Goal: Task Accomplishment & Management: Manage account settings

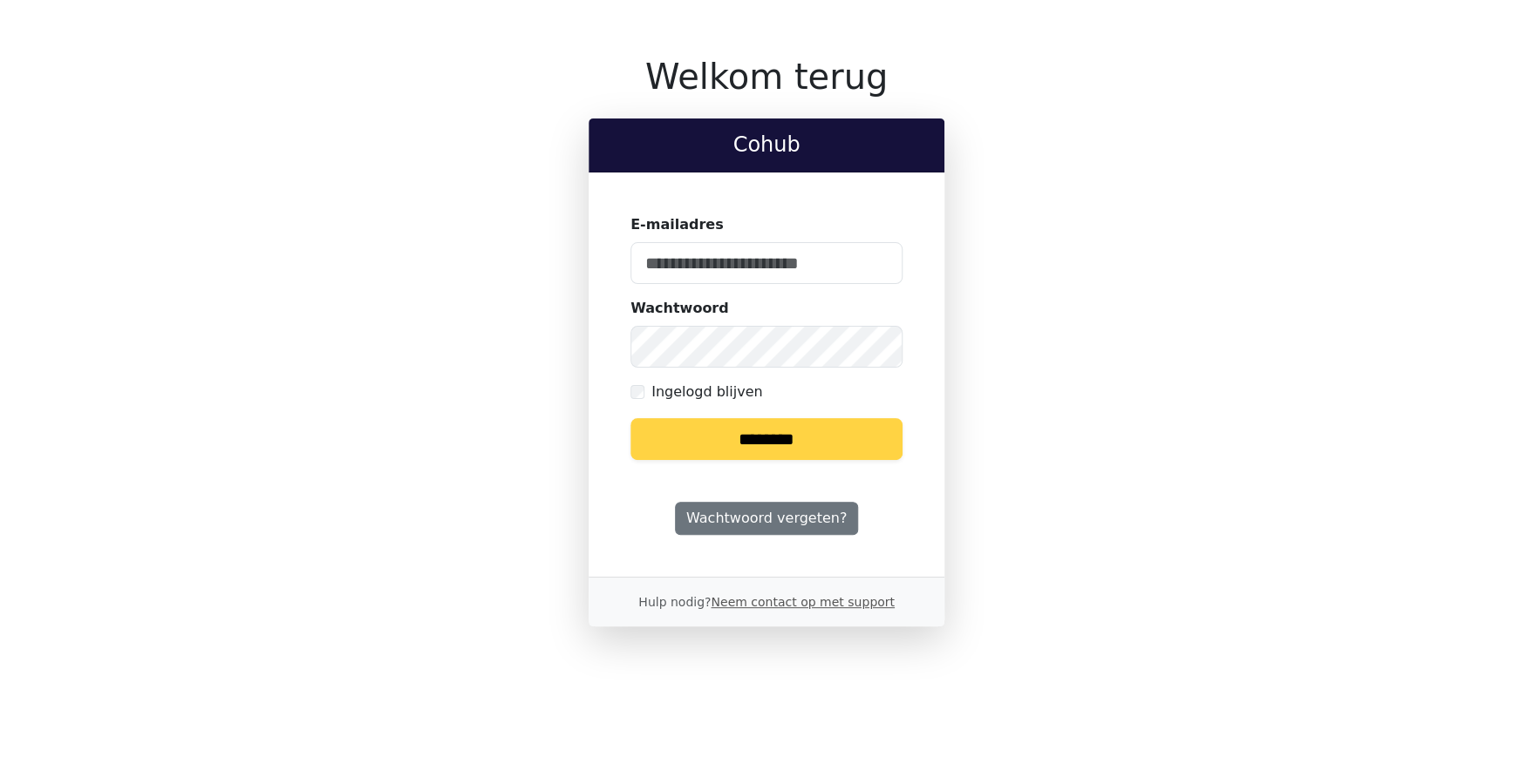
type input "**********"
click at [724, 439] on input "********" at bounding box center [766, 439] width 272 height 42
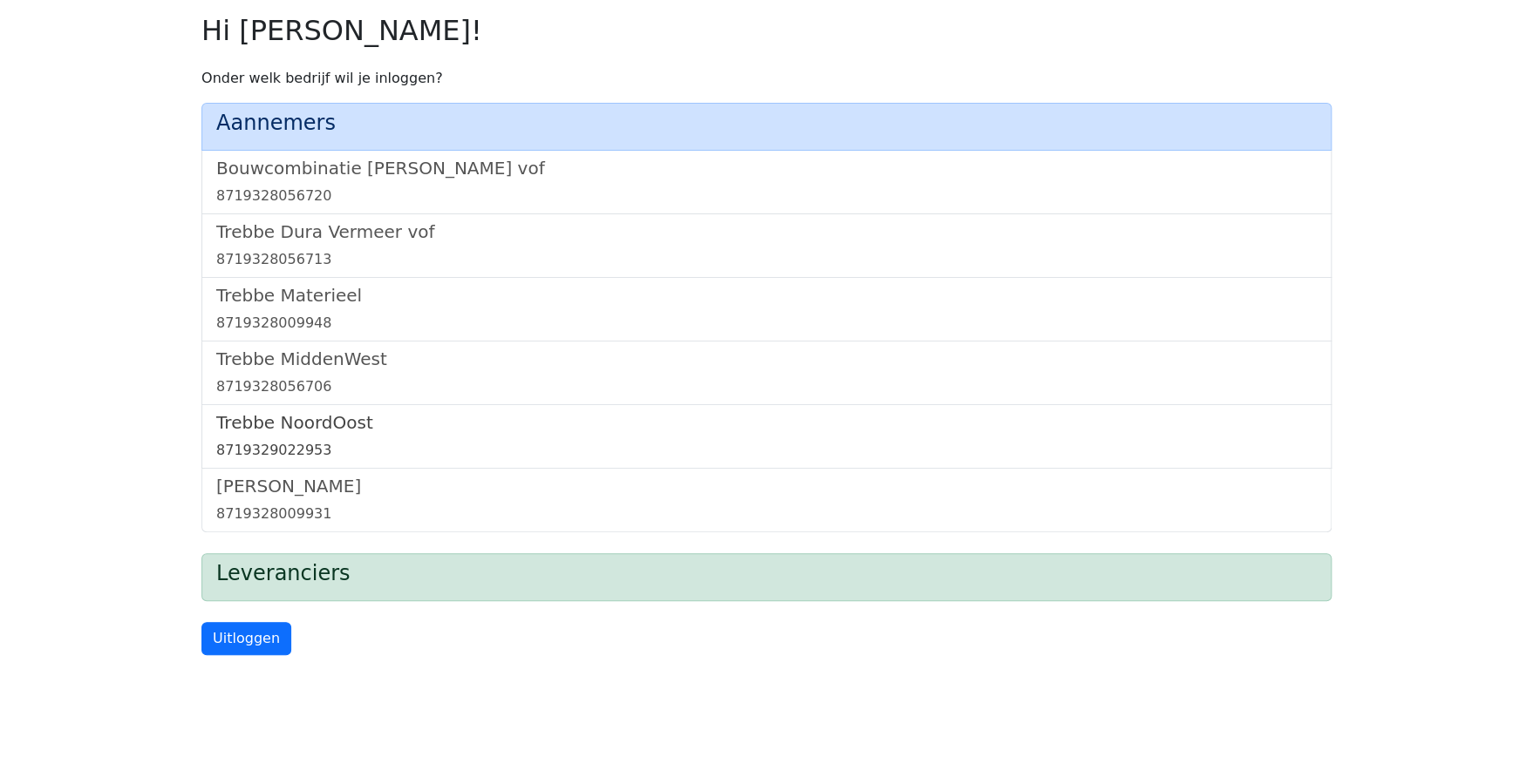
click at [293, 426] on h5 "Trebbe NoordOost" at bounding box center [766, 422] width 1100 height 20
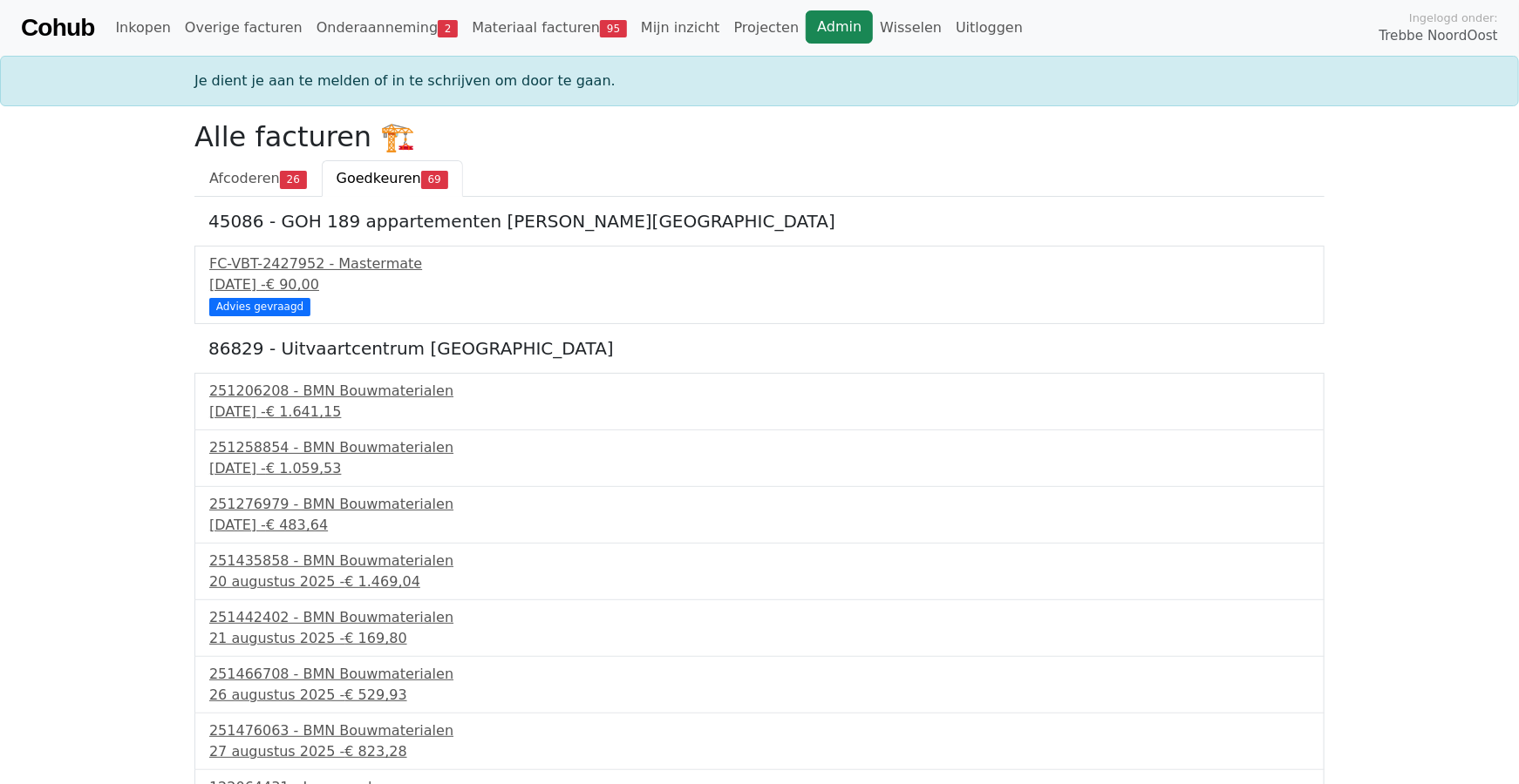
click at [806, 38] on link "Admin" at bounding box center [839, 27] width 67 height 33
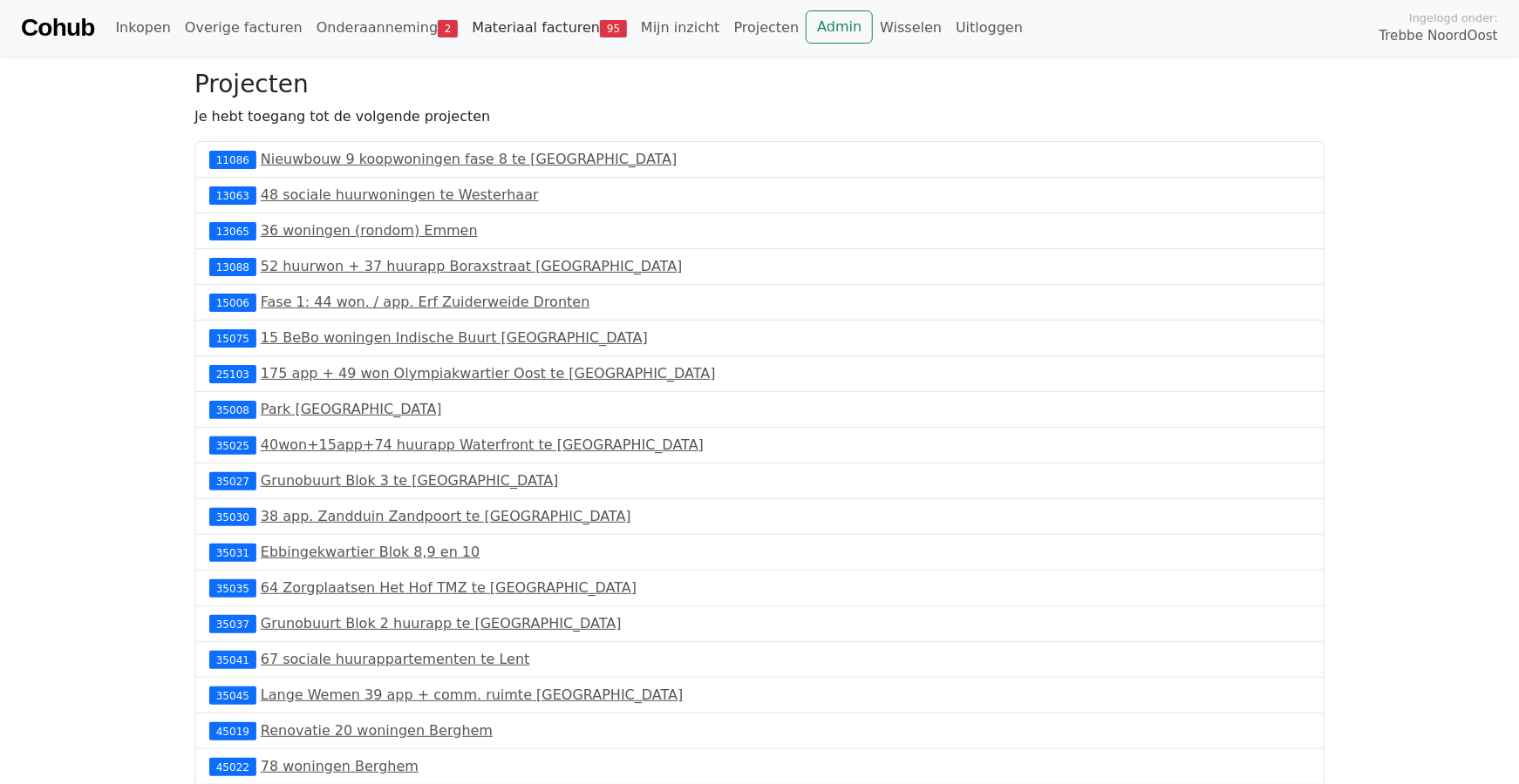
click at [528, 27] on link "Materiaal facturen 95" at bounding box center [549, 28] width 169 height 35
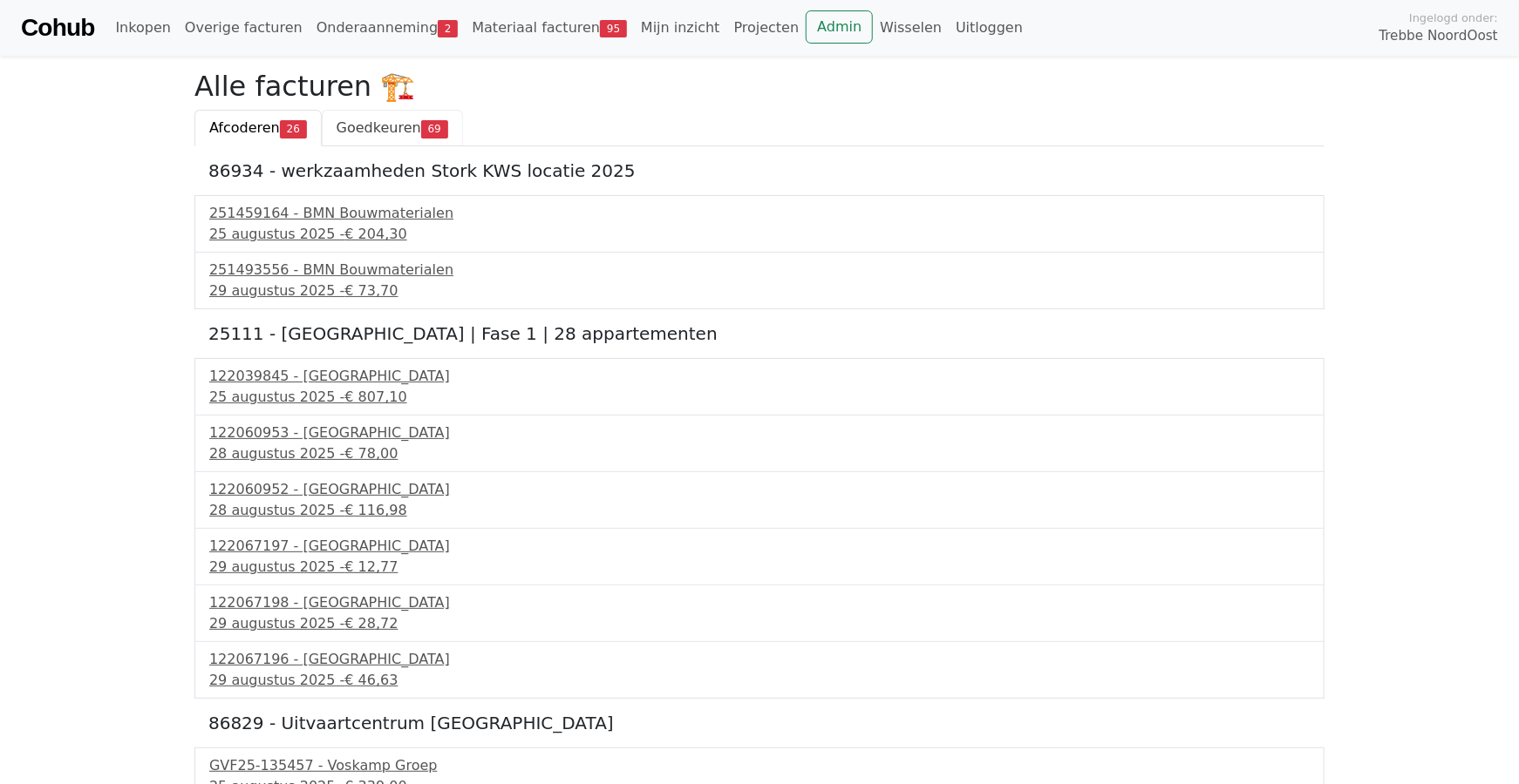
click at [389, 127] on span "Goedkeuren" at bounding box center [379, 127] width 85 height 17
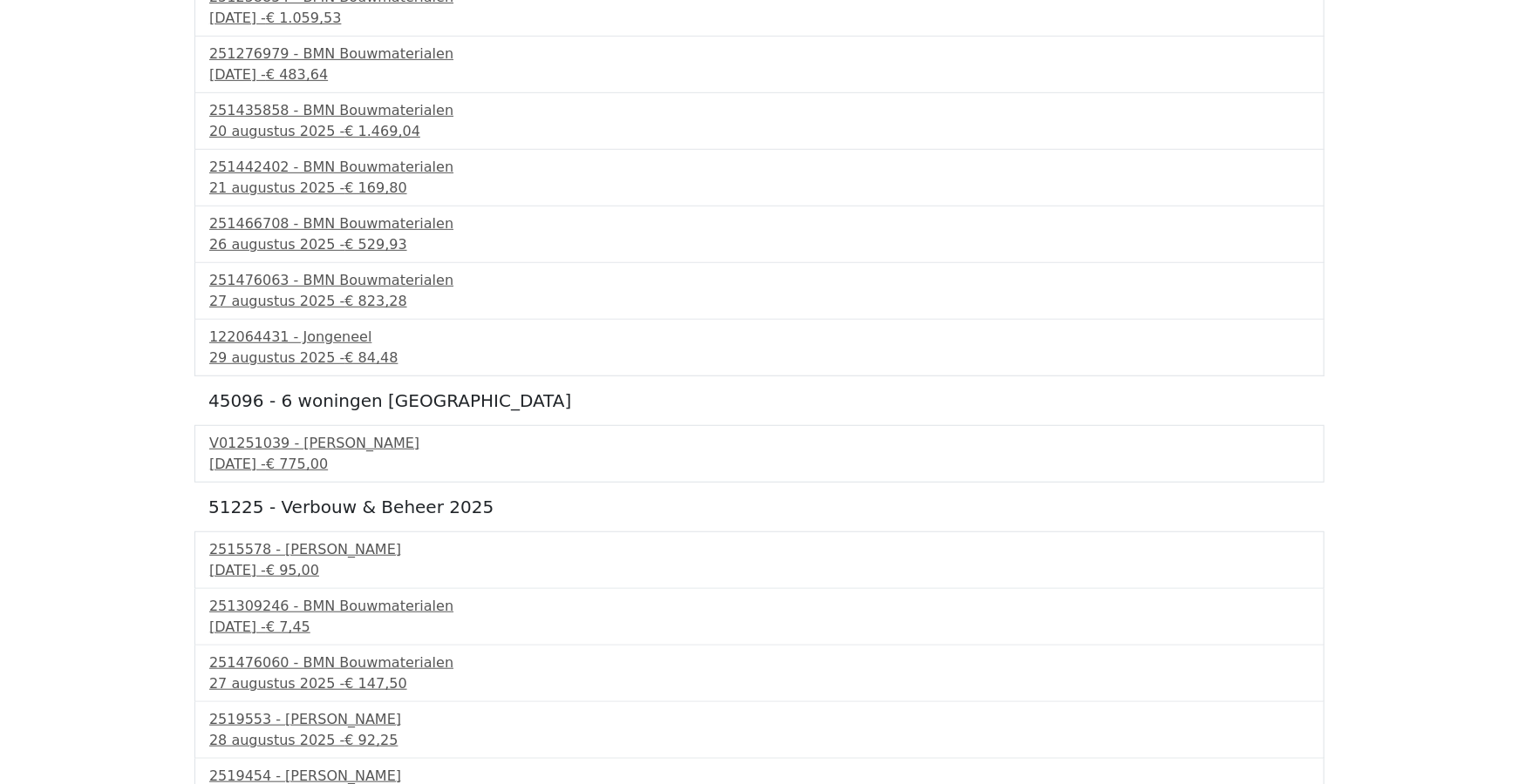
scroll to position [436, 0]
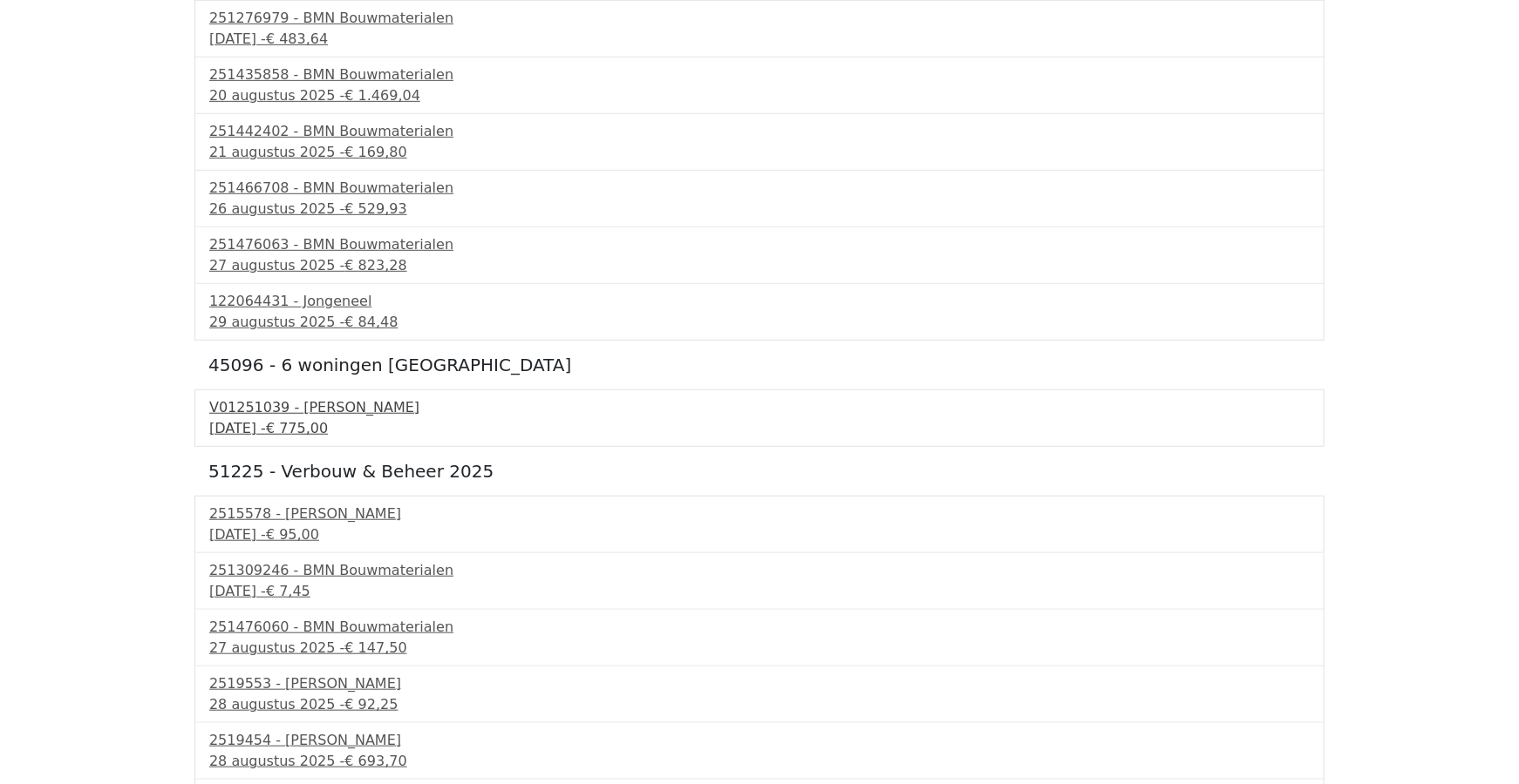
click at [267, 412] on div "V01251039 - Van Dalen" at bounding box center [760, 407] width 1100 height 20
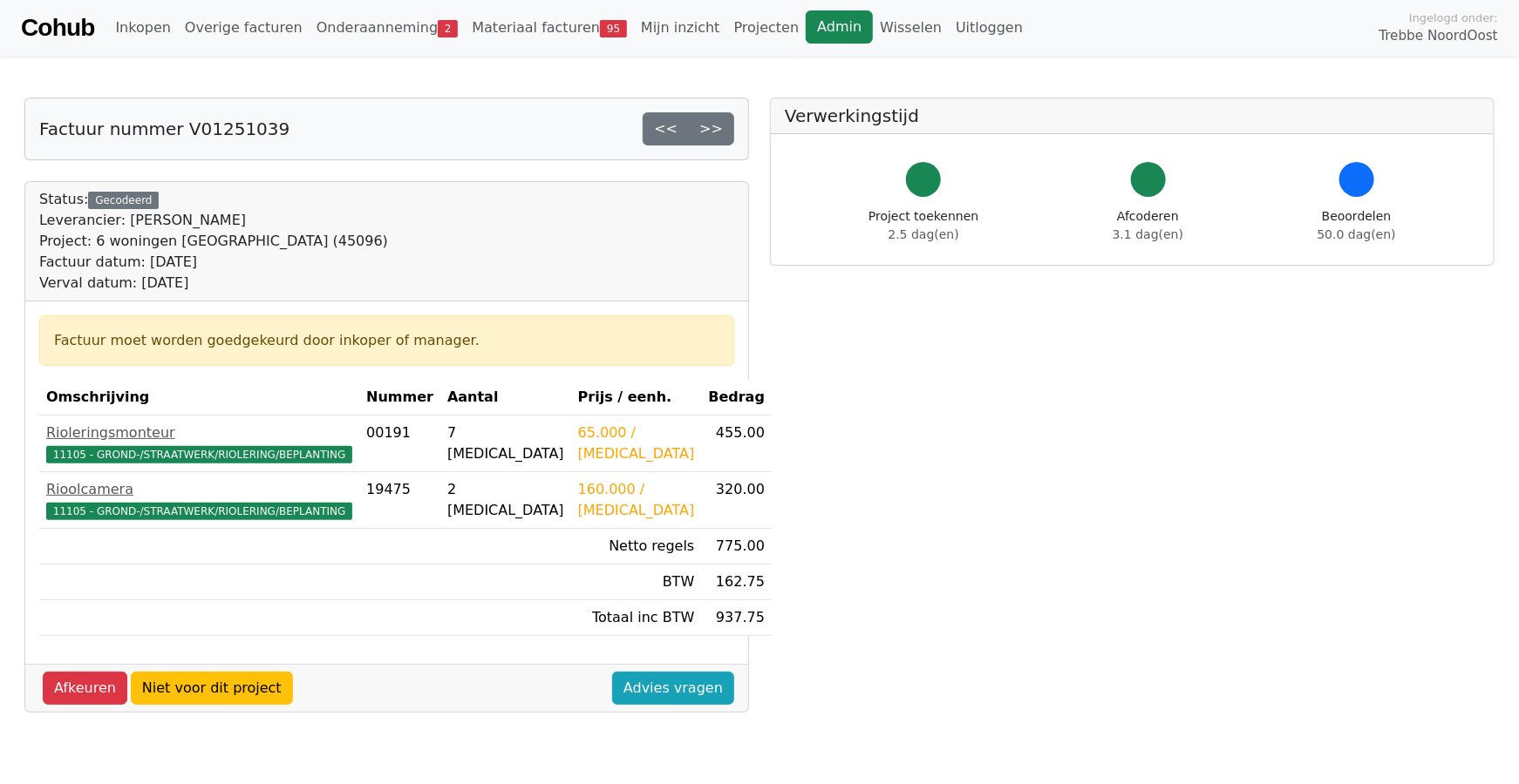
click at [806, 27] on link "Admin" at bounding box center [839, 27] width 67 height 33
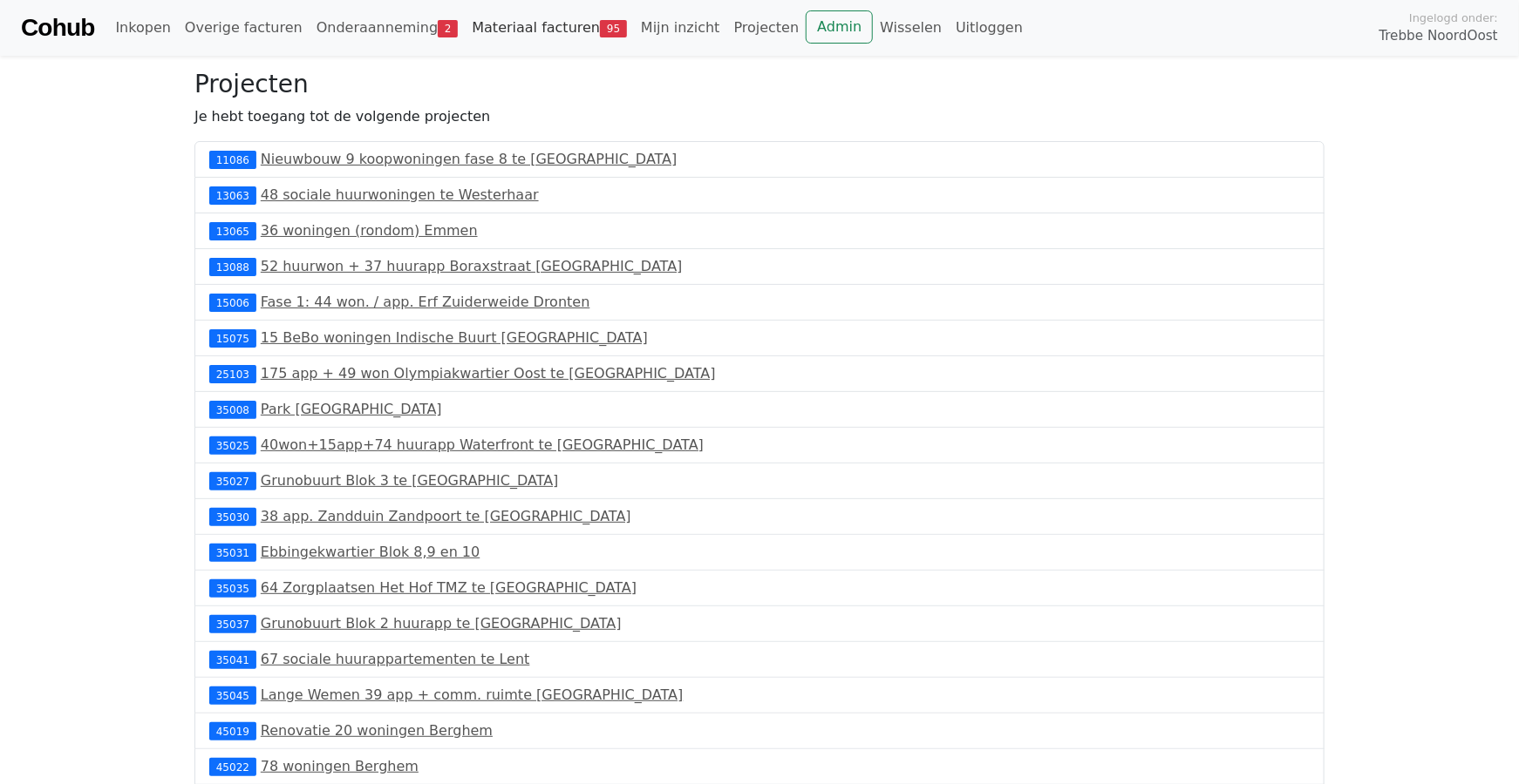
click at [510, 27] on link "Materiaal facturen 95" at bounding box center [549, 28] width 169 height 35
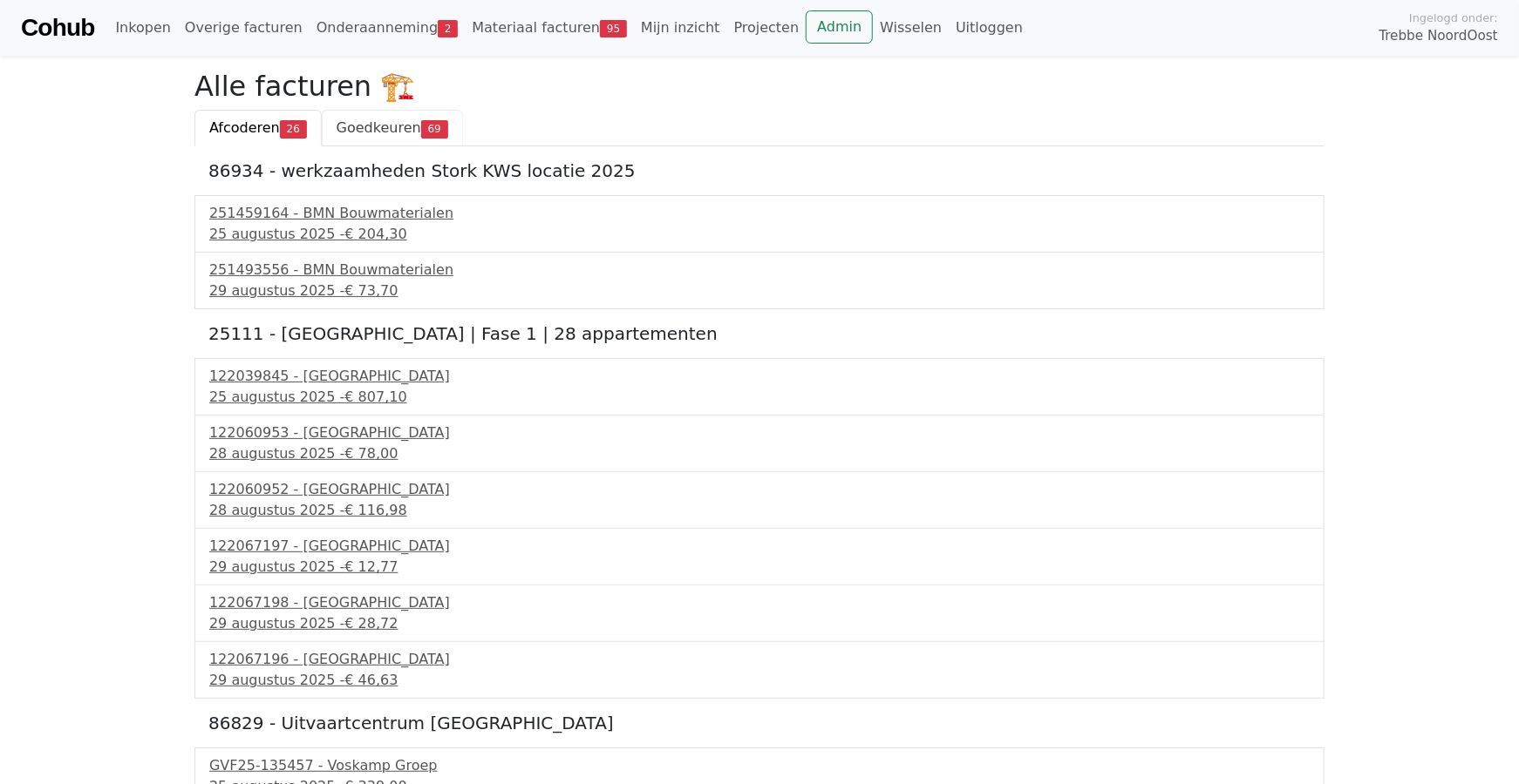
click at [387, 129] on span "Goedkeuren" at bounding box center [379, 127] width 85 height 17
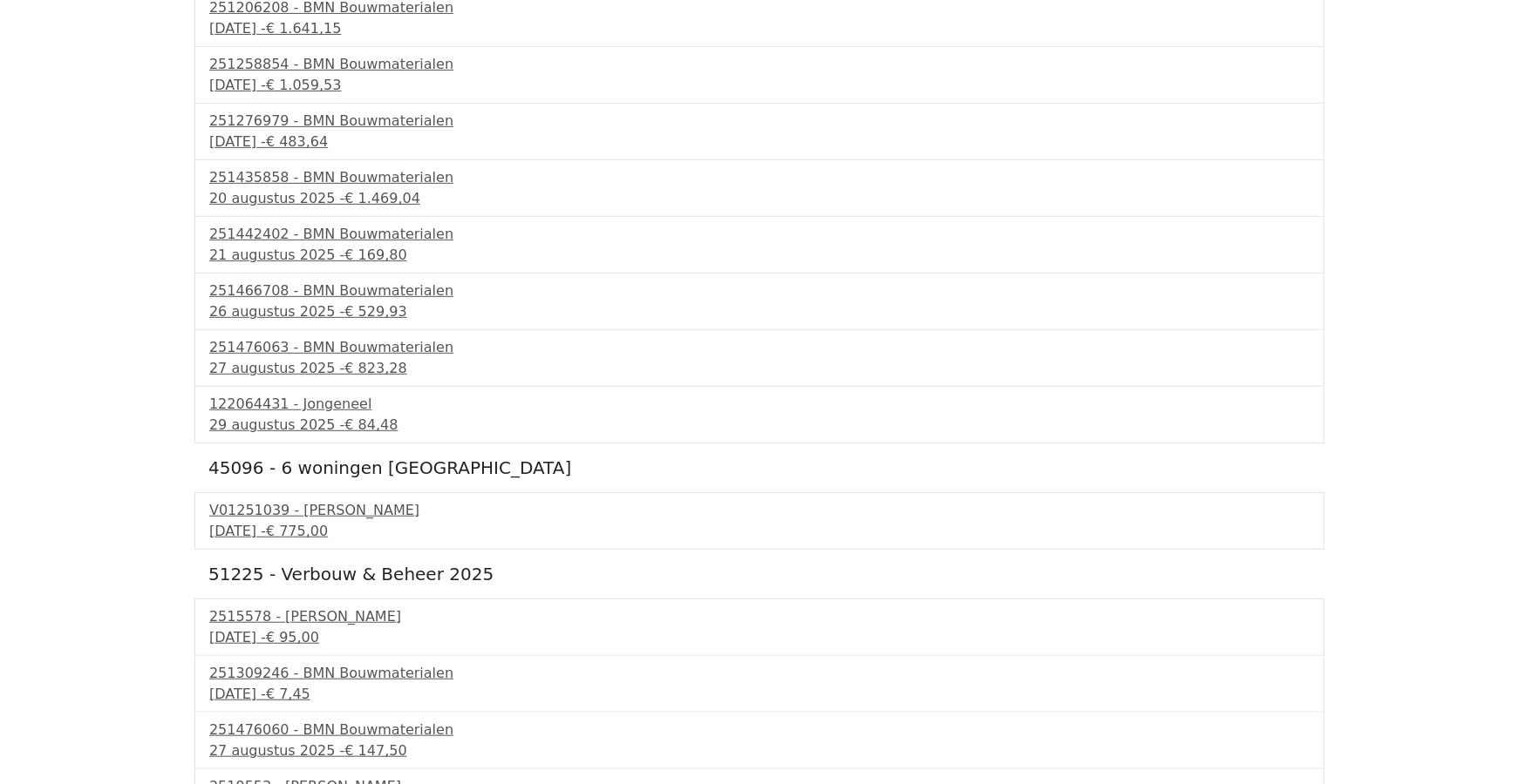
scroll to position [348, 0]
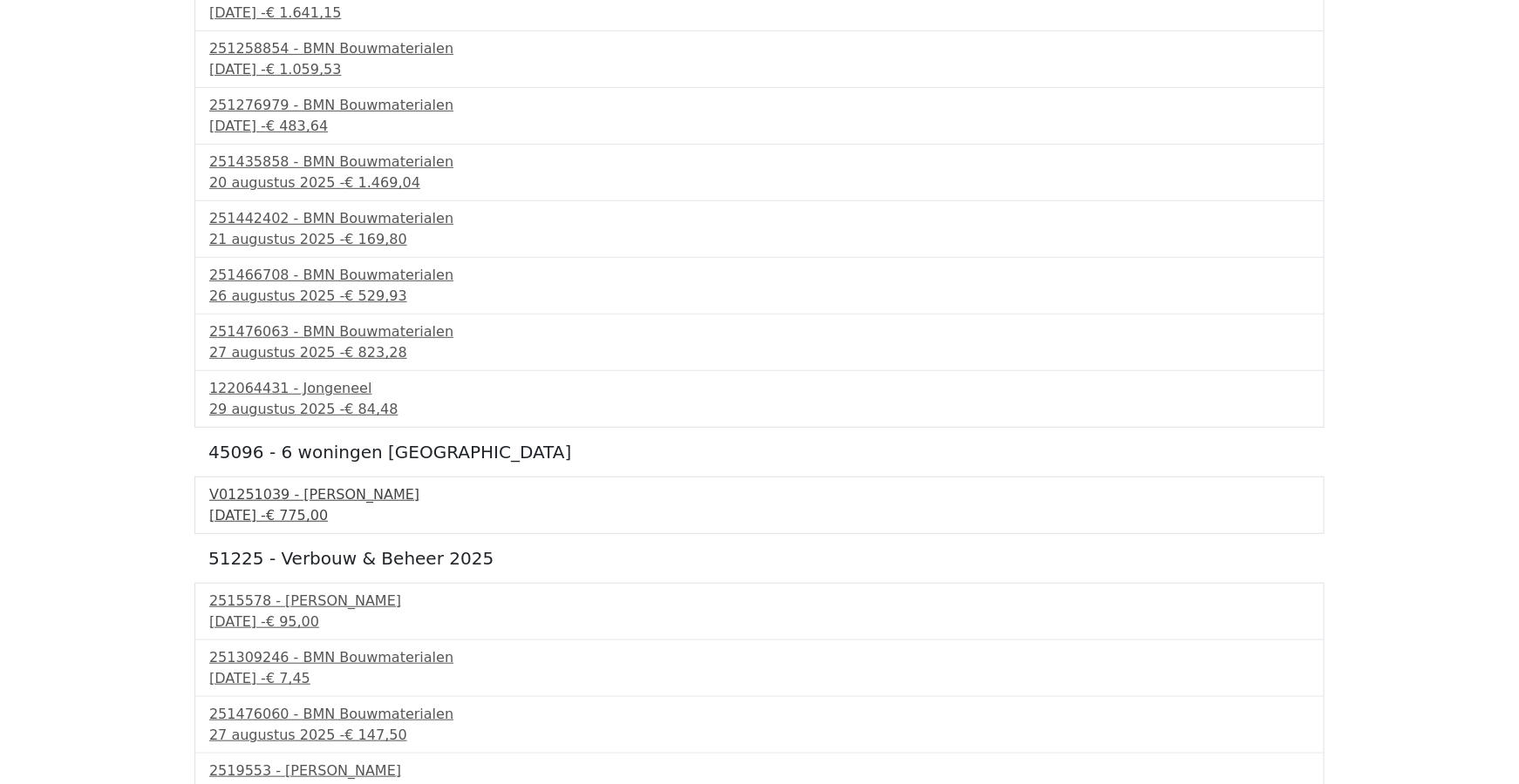
click at [267, 500] on div "V01251039 - Van Dalen" at bounding box center [760, 494] width 1100 height 20
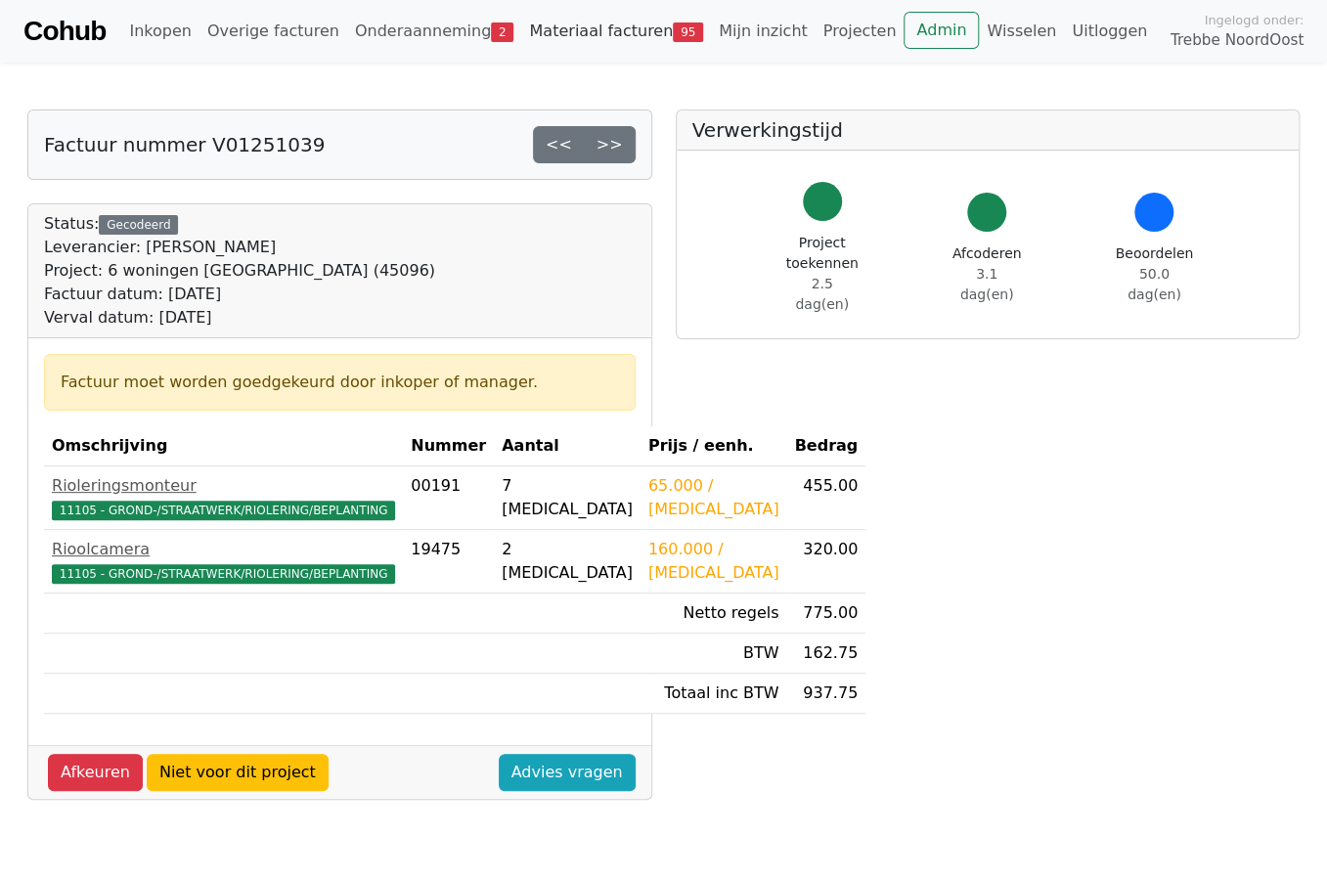
click at [597, 22] on link "Materiaal facturen 95" at bounding box center [616, 31] width 190 height 39
click at [432, 29] on link "Onderaanneming 2" at bounding box center [434, 31] width 175 height 39
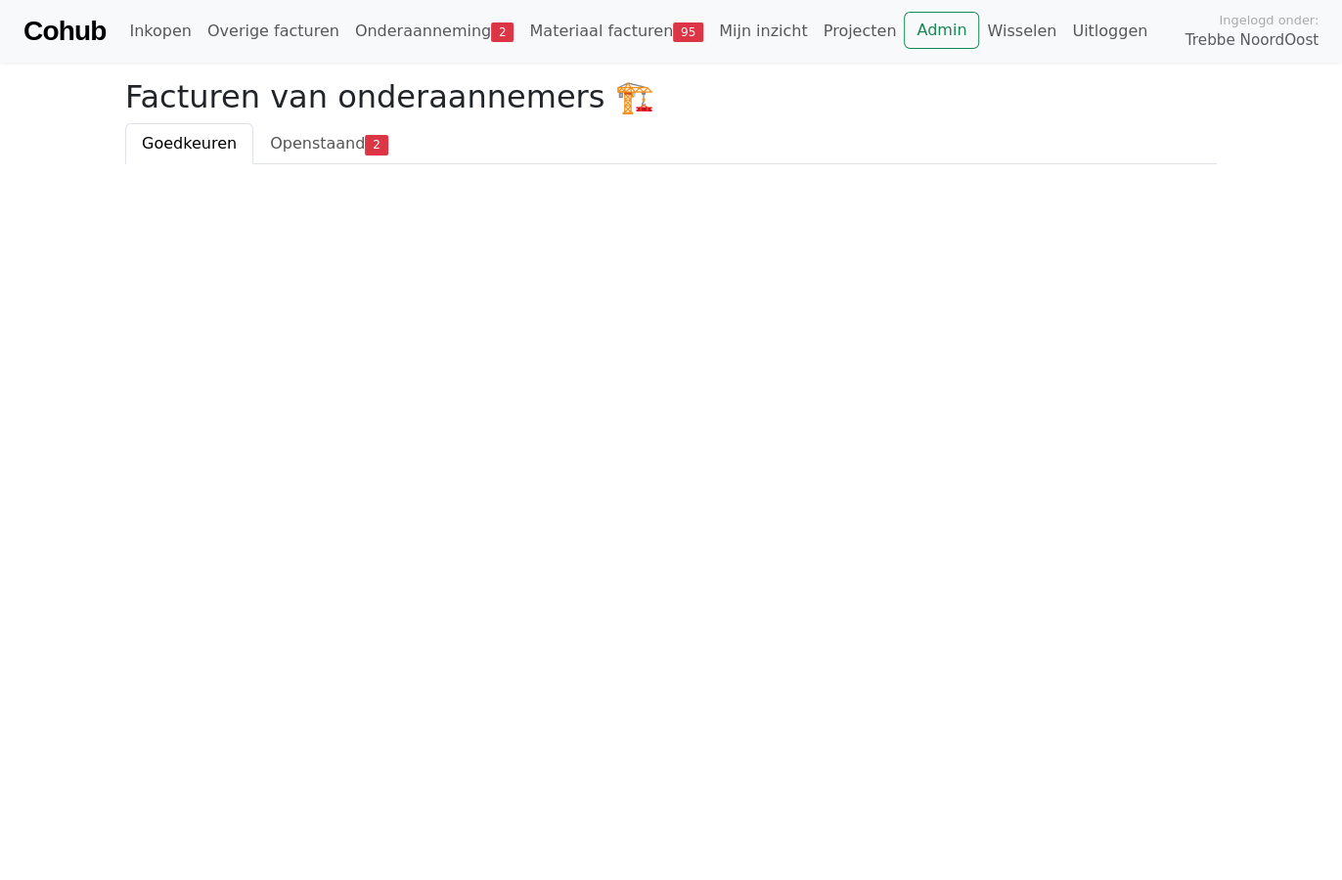
click at [399, 26] on link "Onderaanneming 2" at bounding box center [434, 31] width 175 height 39
click at [302, 145] on span "Openstaand" at bounding box center [317, 143] width 95 height 19
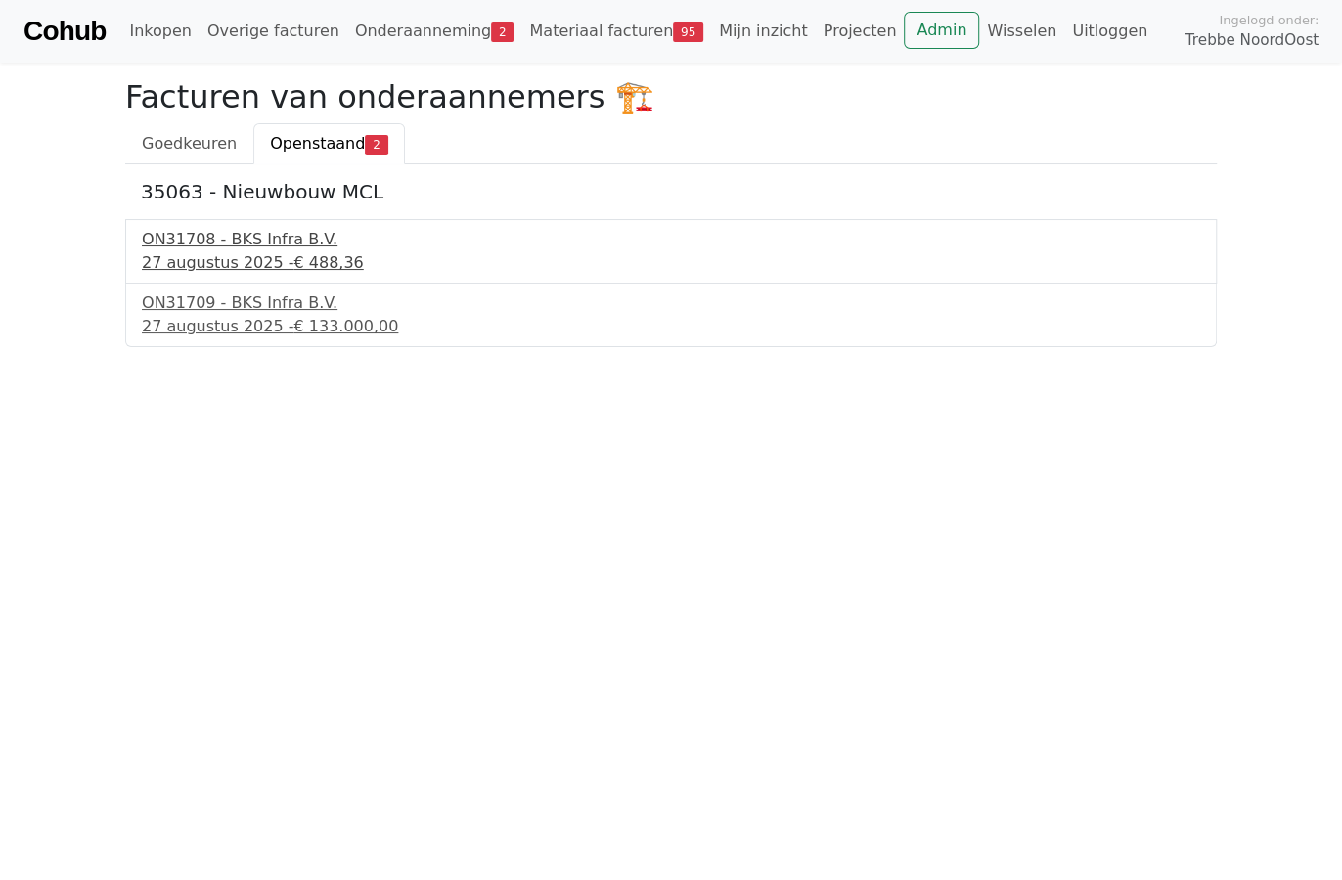
click at [219, 264] on div "27 augustus 2025 - € 488,36" at bounding box center [671, 262] width 1058 height 23
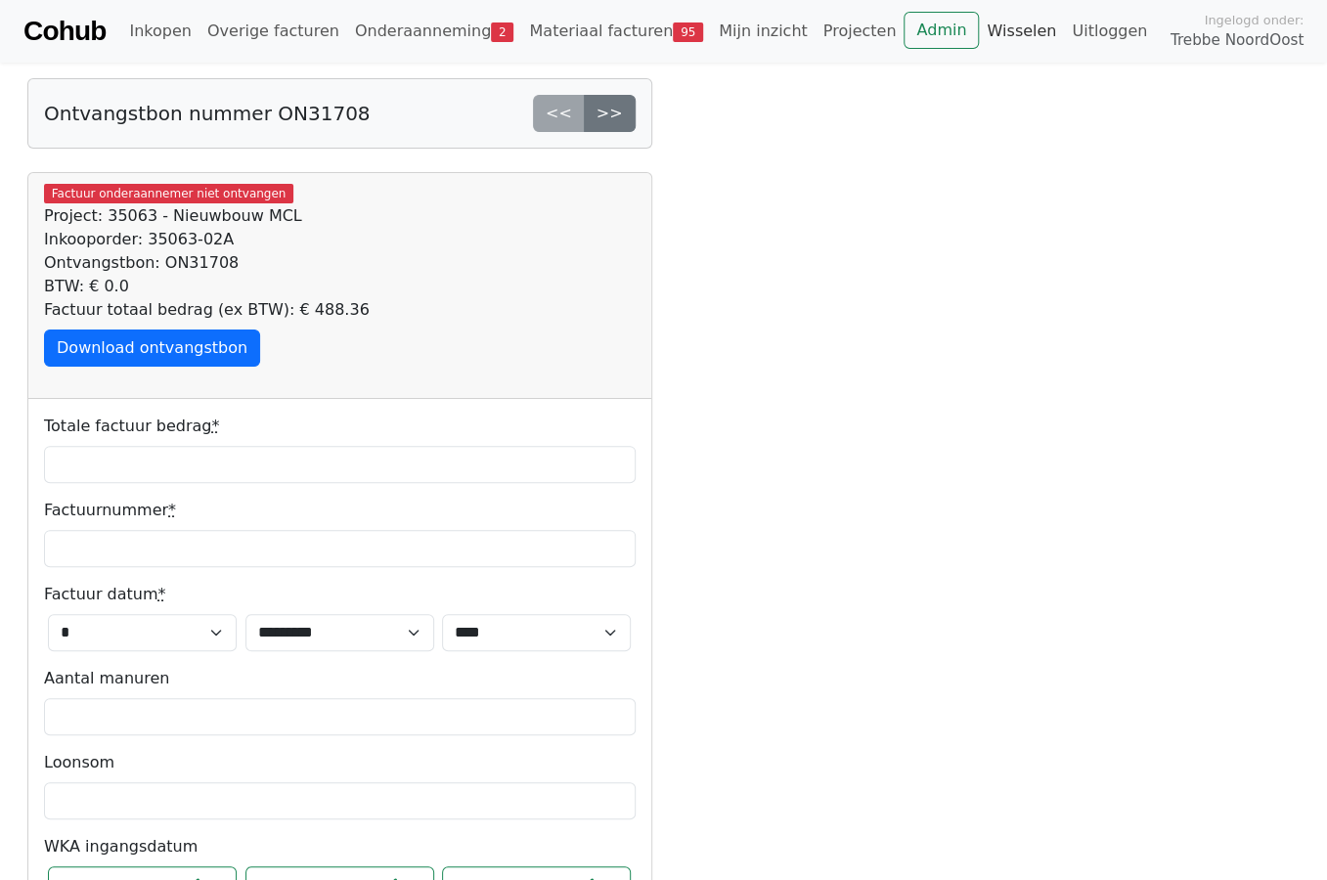
click at [979, 26] on link "Wisselen" at bounding box center [1021, 31] width 85 height 39
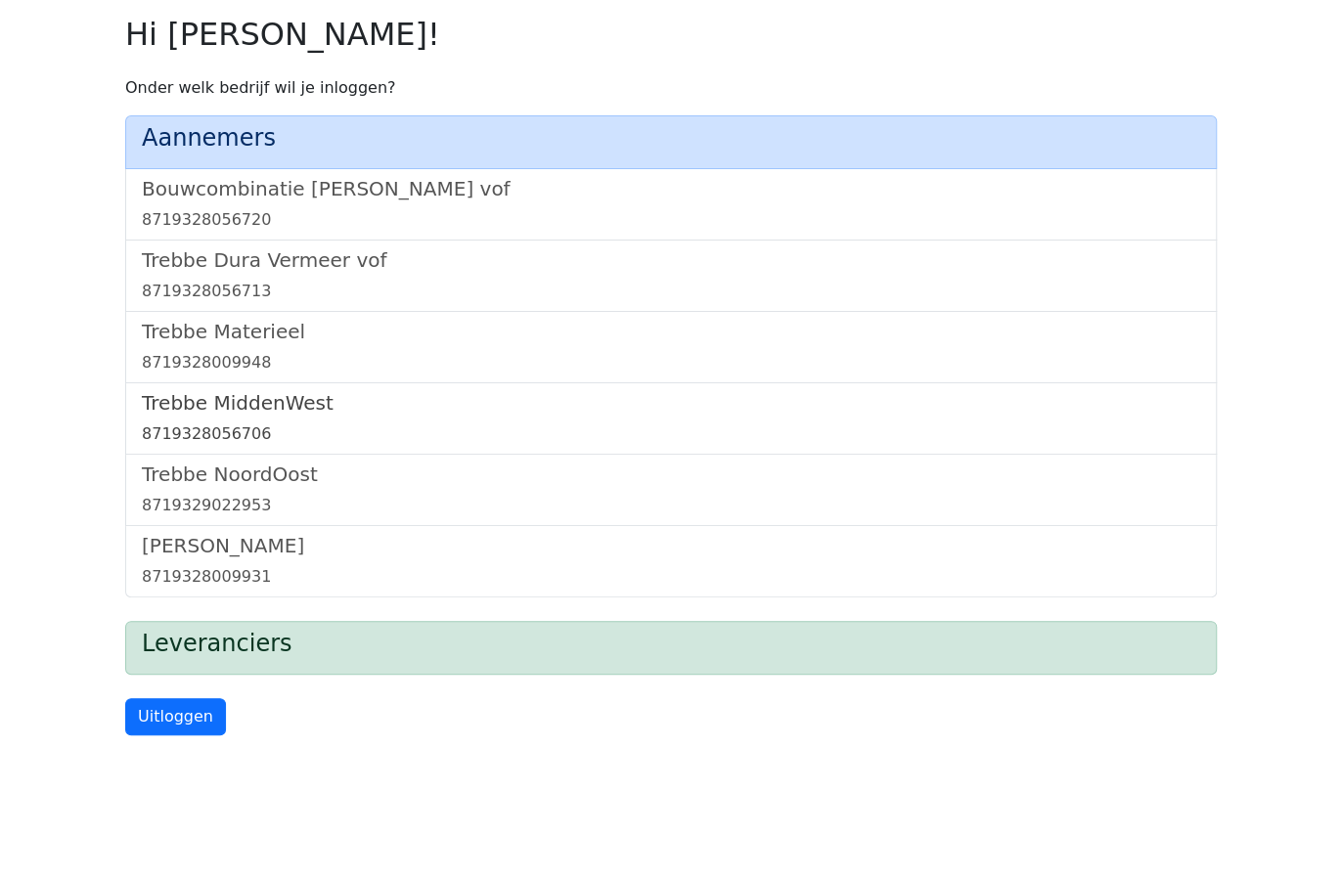
click at [248, 416] on link "Trebbe MiddenWest 8719328056706" at bounding box center [671, 418] width 1058 height 55
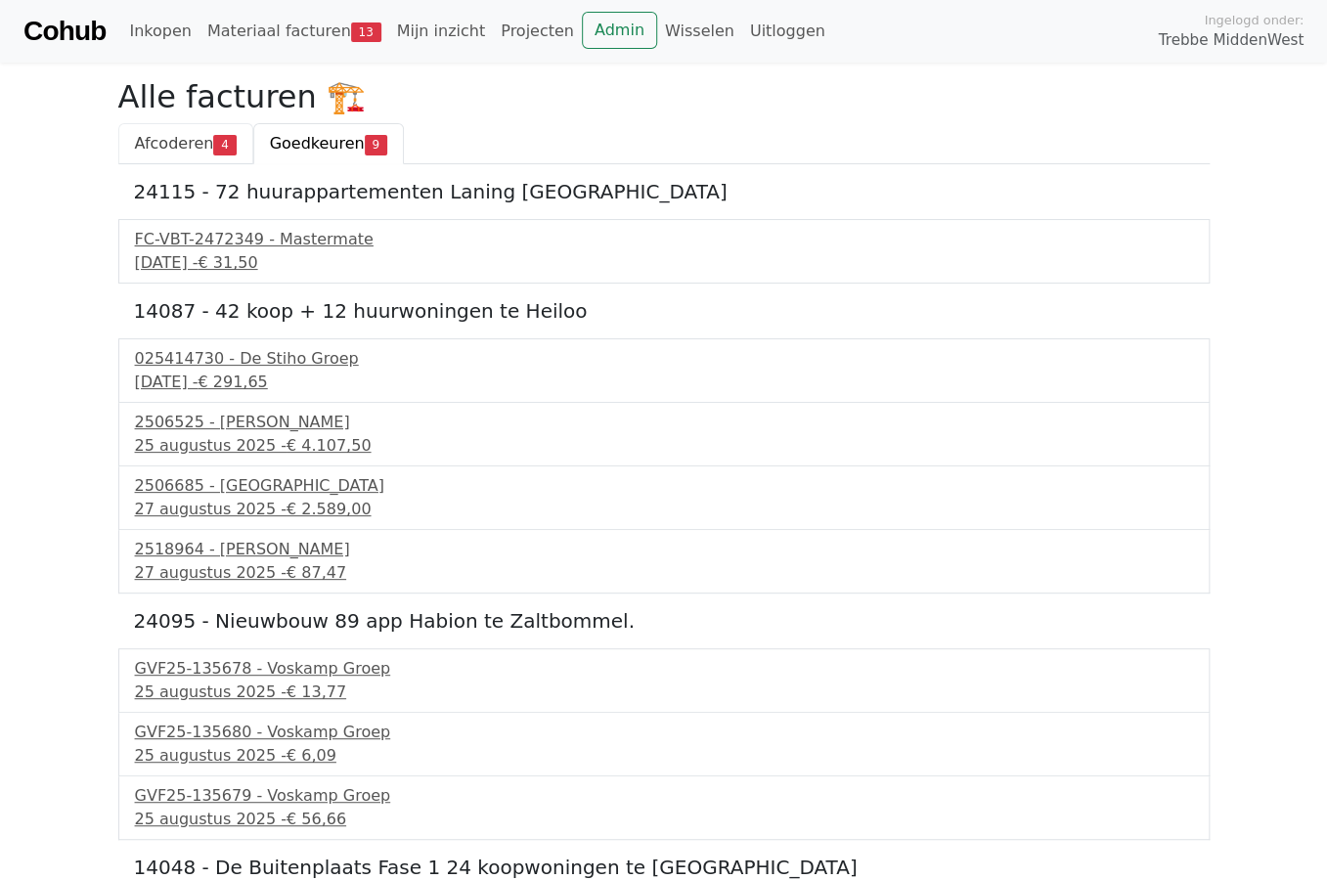
click at [172, 136] on span "Afcoderen" at bounding box center [174, 143] width 79 height 19
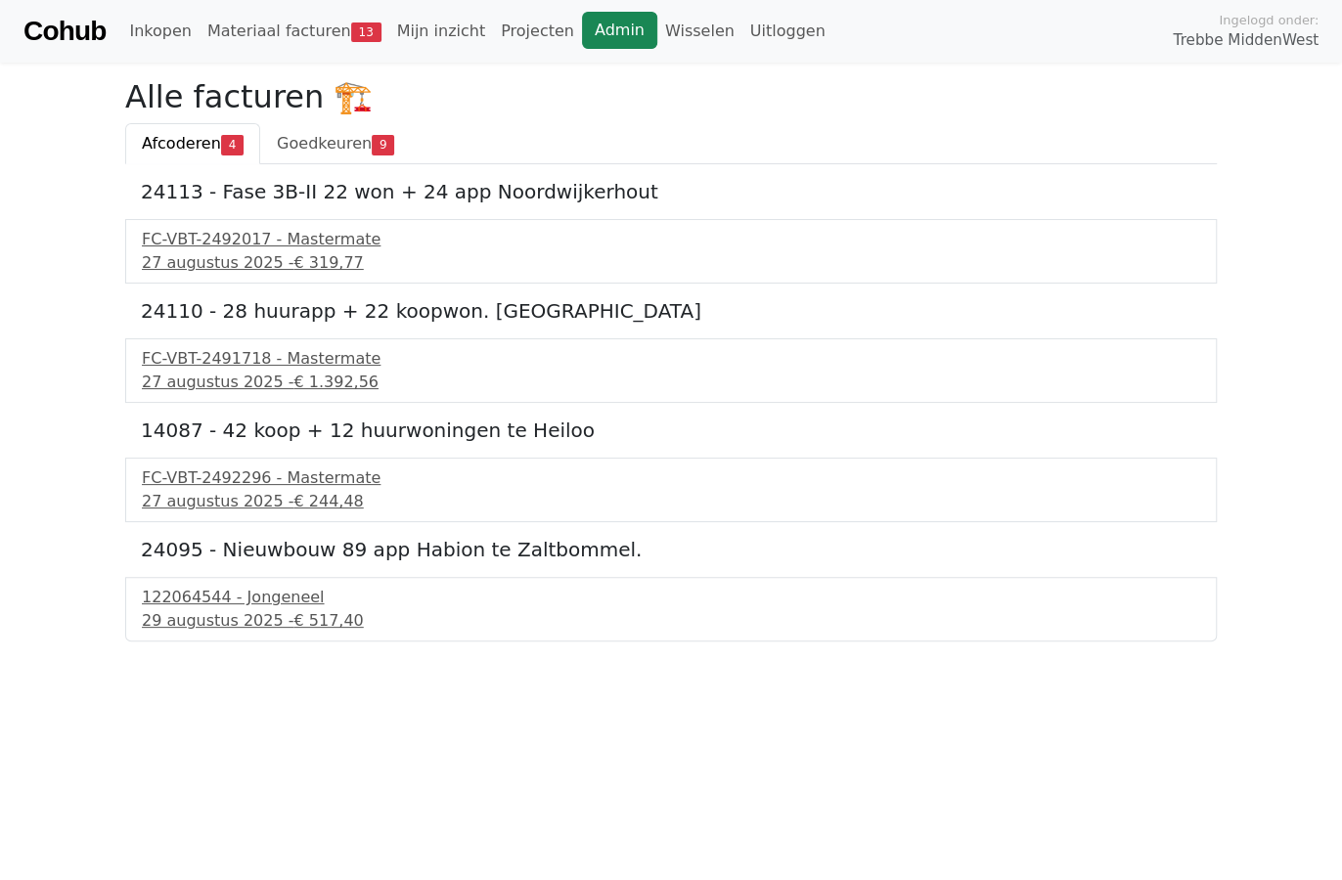
click at [585, 31] on link "Admin" at bounding box center [619, 30] width 75 height 37
